Goal: Task Accomplishment & Management: Manage account settings

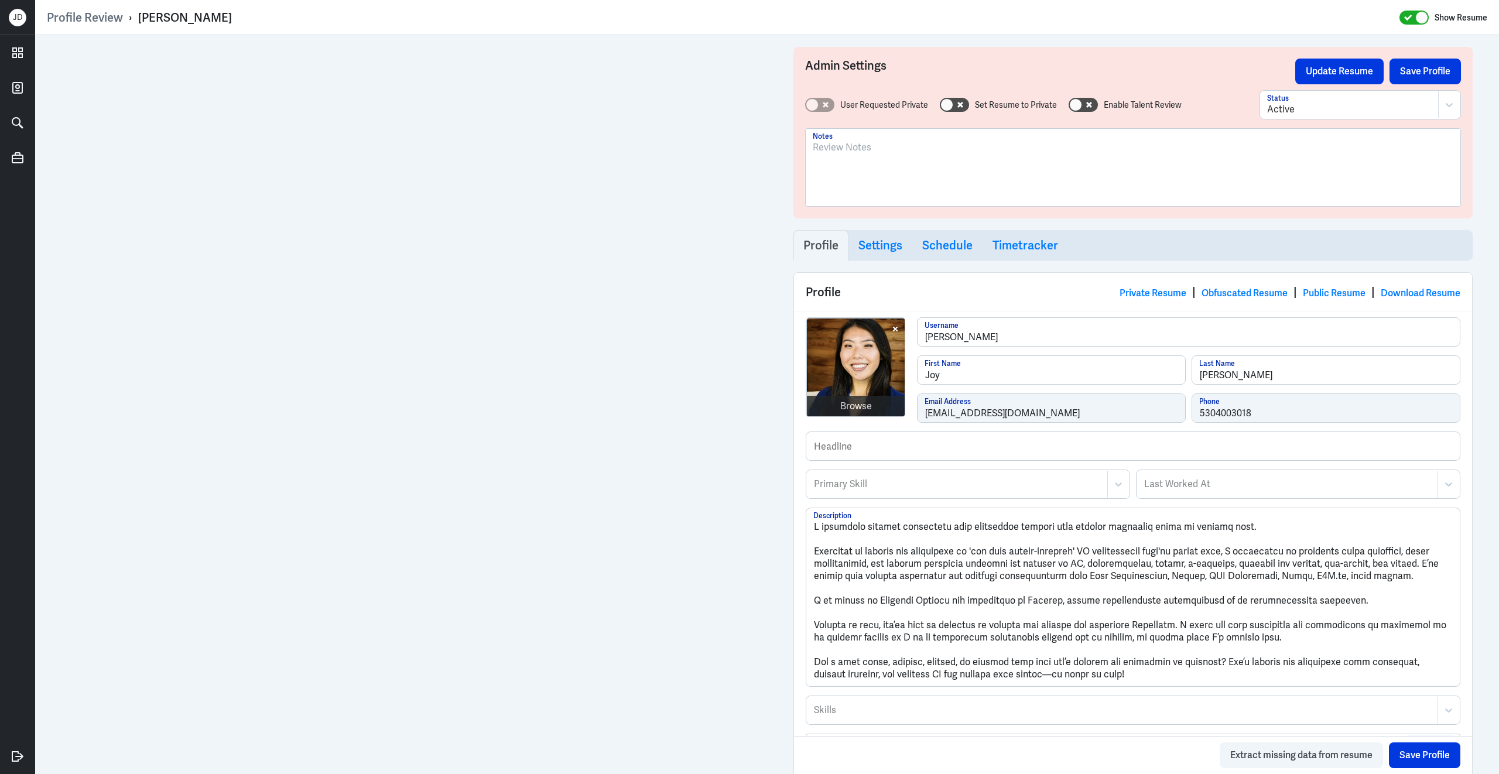
click at [906, 160] on div at bounding box center [1133, 172] width 641 height 63
click at [919, 483] on div at bounding box center [944, 484] width 262 height 14
type input "SEO Conte"
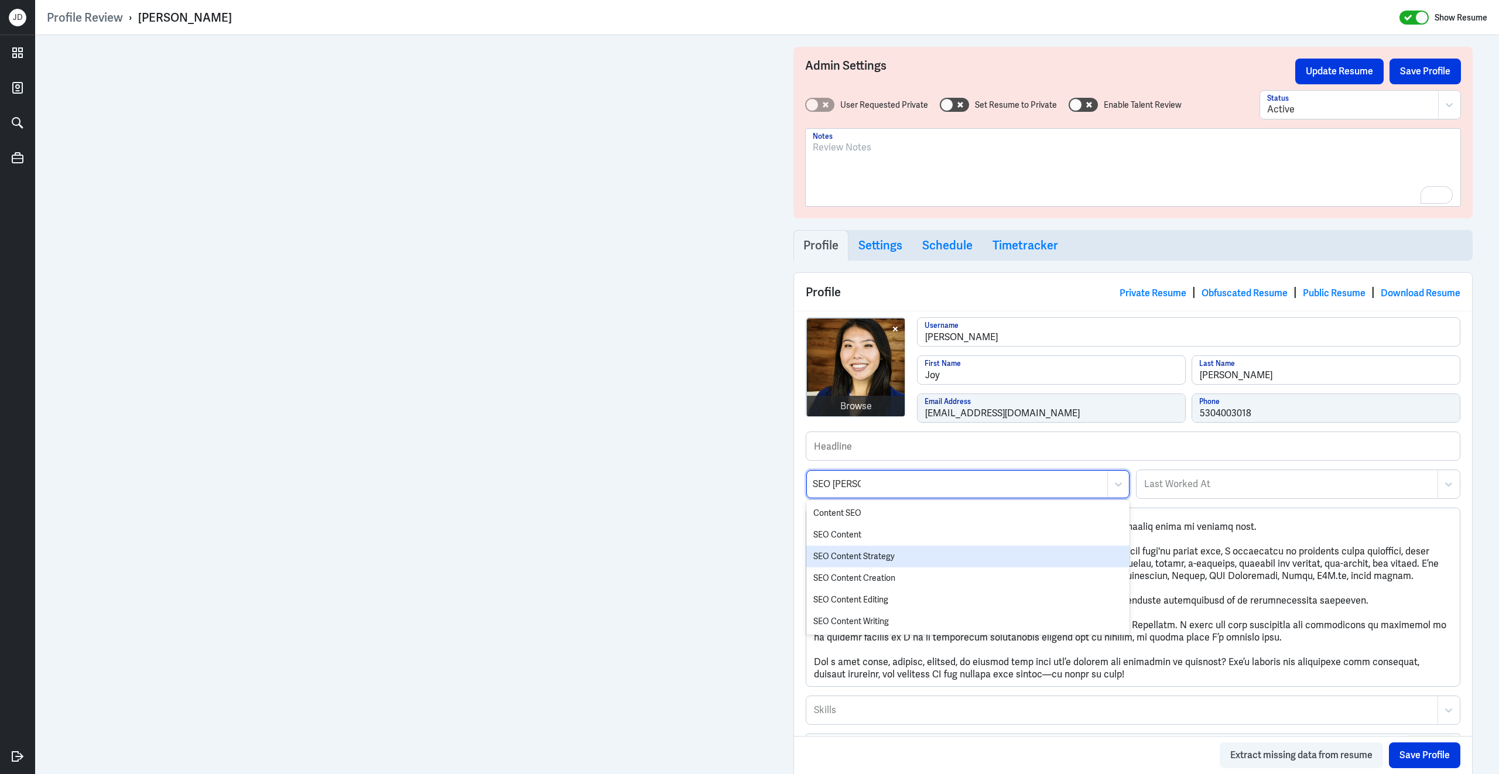
click at [862, 561] on div "SEO Content Strategy" at bounding box center [968, 557] width 323 height 22
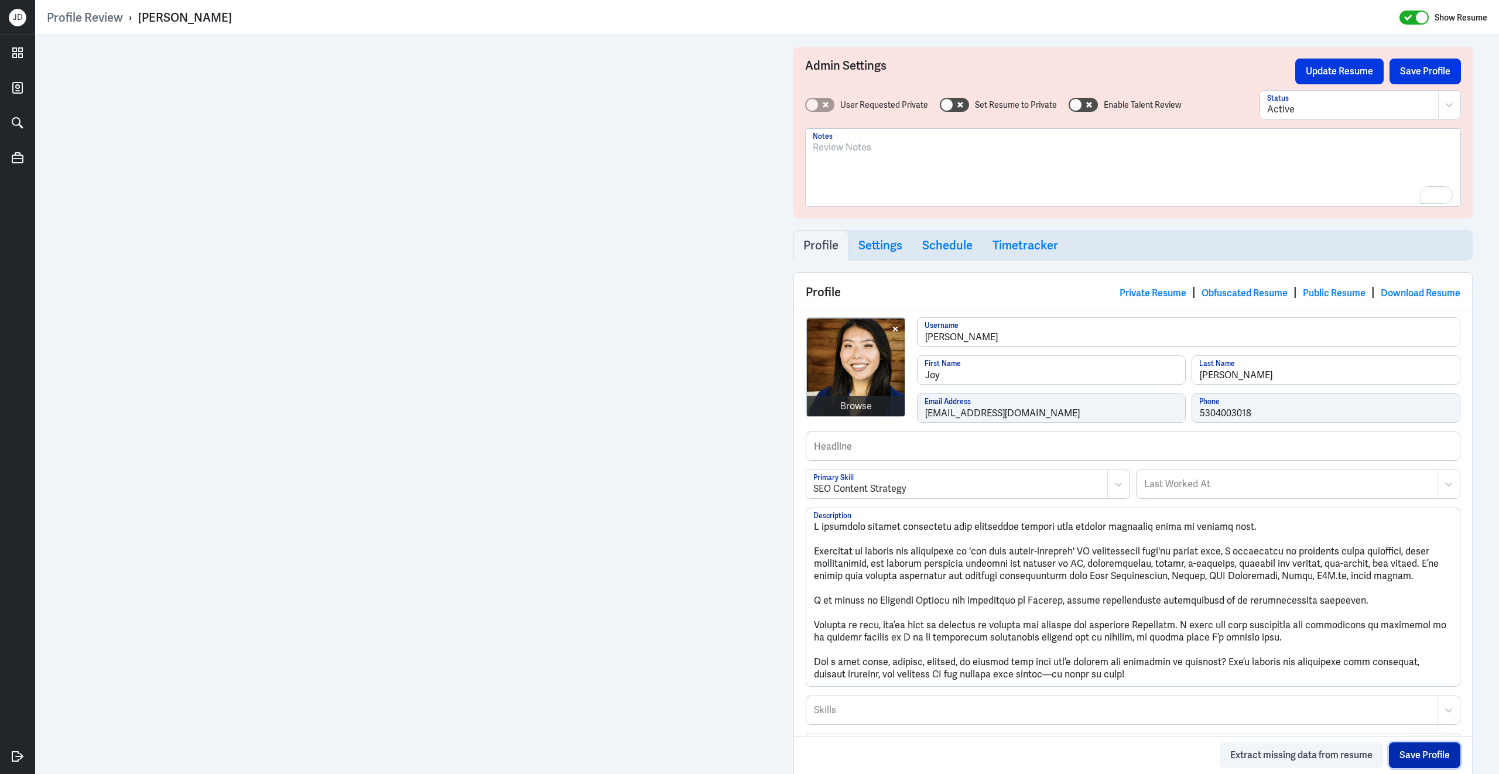
click at [1420, 766] on button "Save Profile" at bounding box center [1424, 756] width 71 height 26
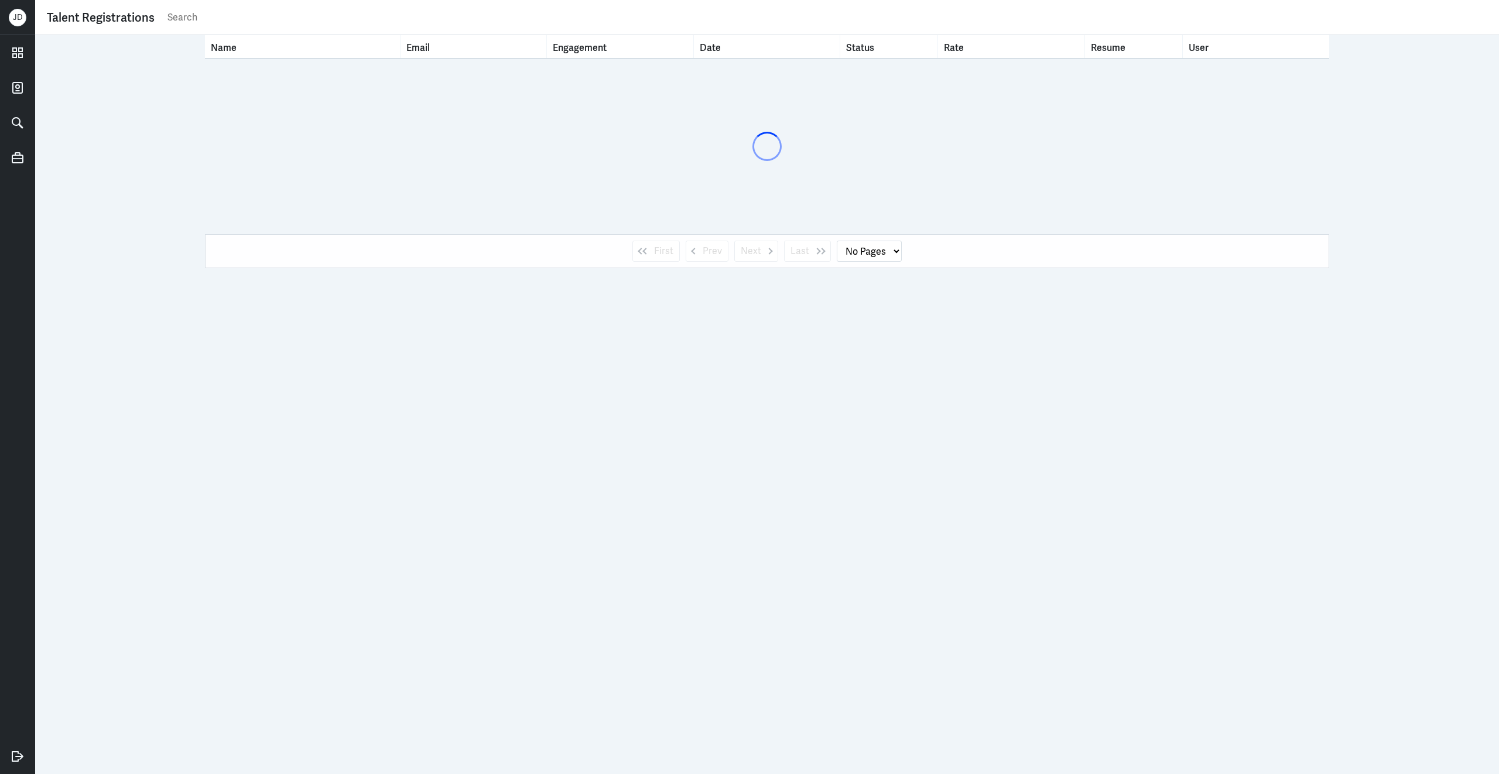
select select "1"
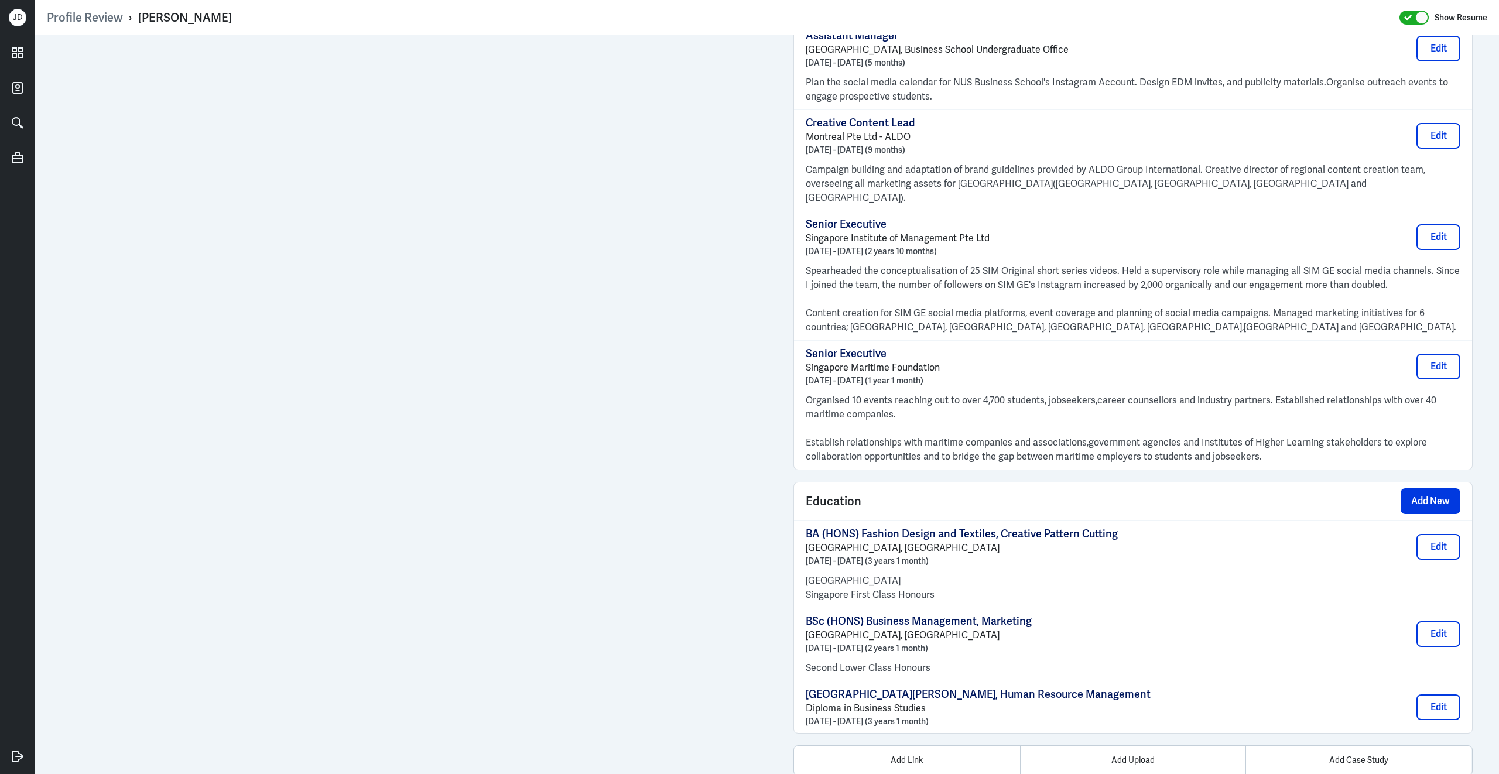
scroll to position [1501, 0]
